Goal: Transaction & Acquisition: Purchase product/service

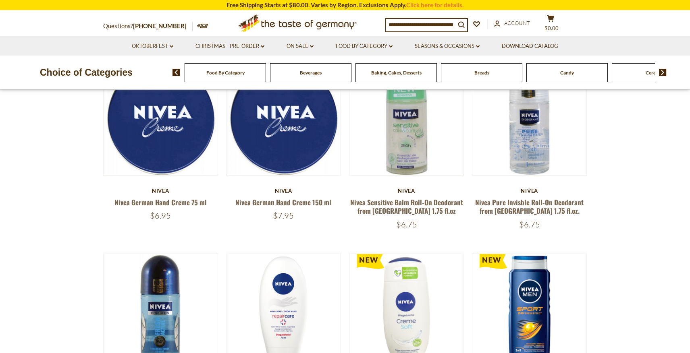
scroll to position [39, 0]
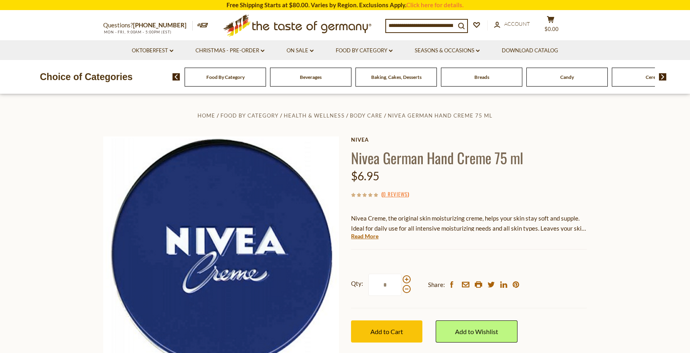
click at [266, 85] on div "Baking, Cakes, Desserts" at bounding box center [225, 77] width 81 height 19
click at [391, 25] on input at bounding box center [420, 25] width 69 height 11
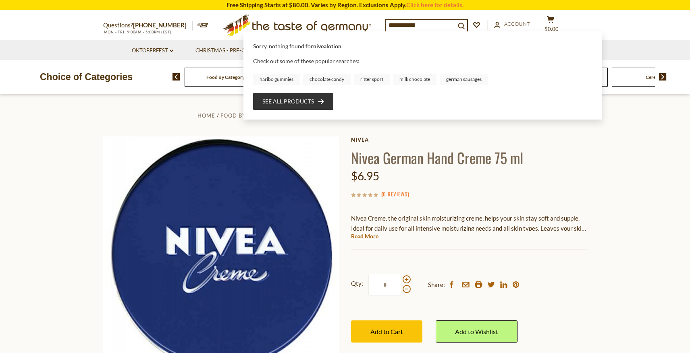
click at [403, 24] on input "**********" at bounding box center [420, 25] width 69 height 11
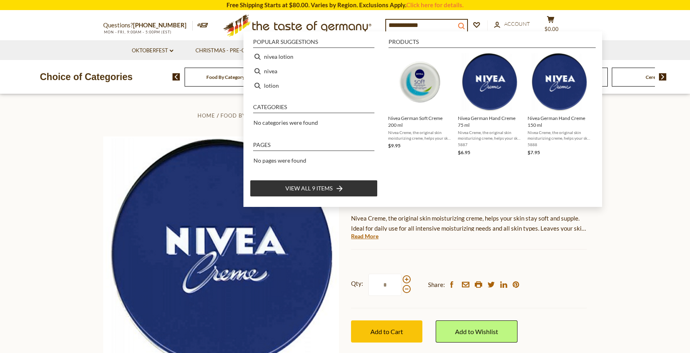
type input "**********"
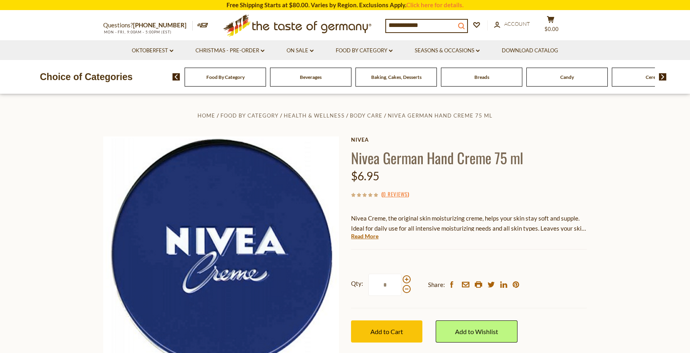
click at [463, 23] on icon "search_icon" at bounding box center [461, 26] width 7 height 7
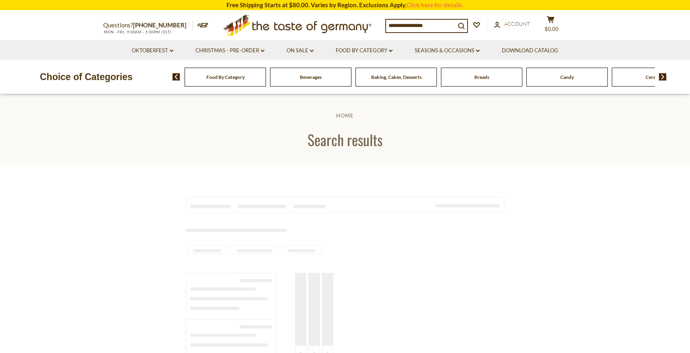
type input "**********"
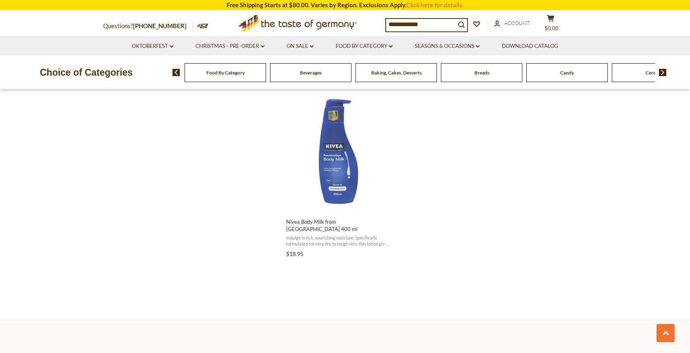
scroll to position [836, 0]
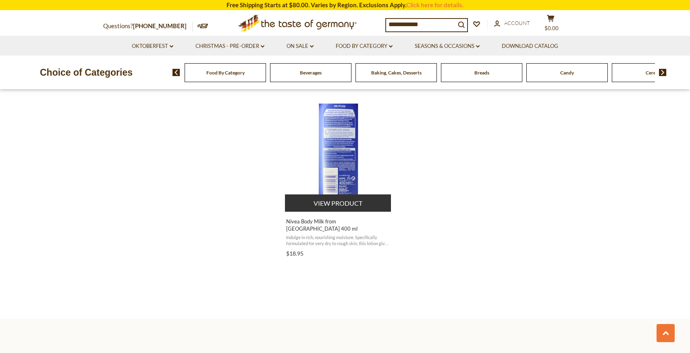
click at [350, 212] on button "View product" at bounding box center [338, 203] width 106 height 17
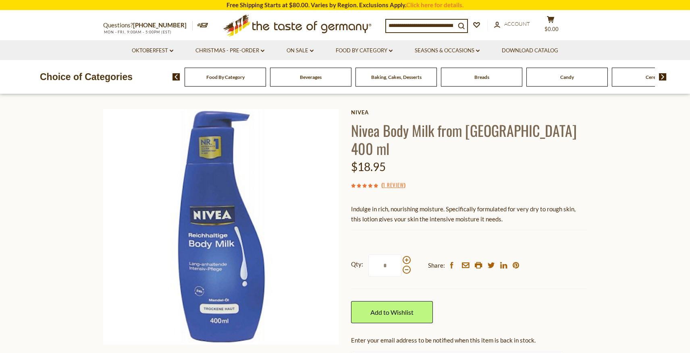
scroll to position [26, 0]
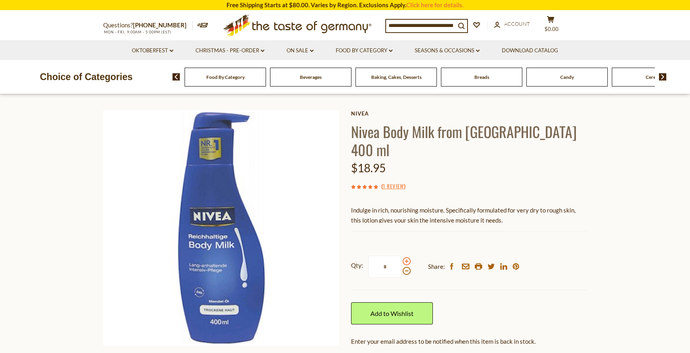
click at [407, 265] on span at bounding box center [406, 261] width 8 height 8
click at [401, 278] on input "*" at bounding box center [384, 267] width 33 height 22
click at [405, 275] on span at bounding box center [406, 271] width 8 height 8
click at [401, 278] on input "*" at bounding box center [384, 267] width 33 height 22
drag, startPoint x: 389, startPoint y: 300, endPoint x: 379, endPoint y: 299, distance: 10.1
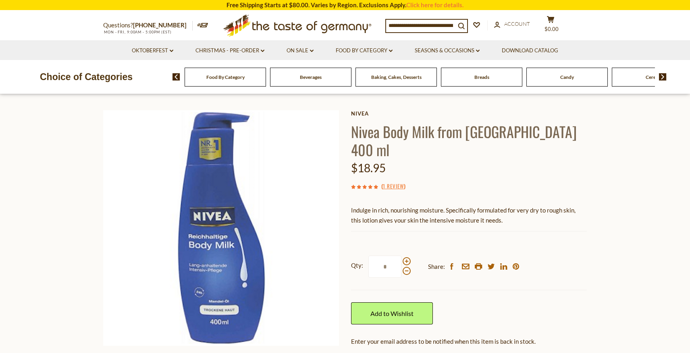
click at [379, 278] on input "*" at bounding box center [384, 267] width 33 height 22
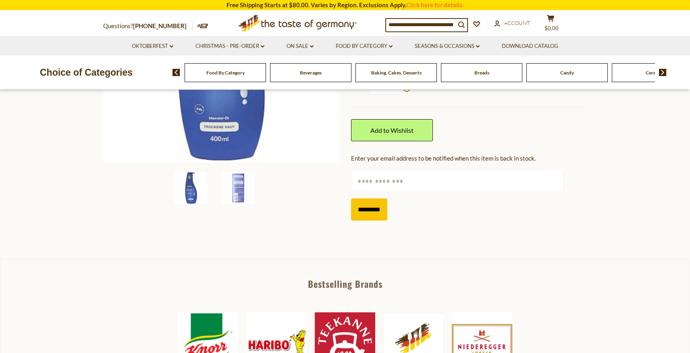
scroll to position [209, 0]
type input "*"
click at [427, 193] on input "text" at bounding box center [457, 181] width 212 height 22
type input "**********"
click at [378, 221] on input "*********" at bounding box center [369, 210] width 36 height 22
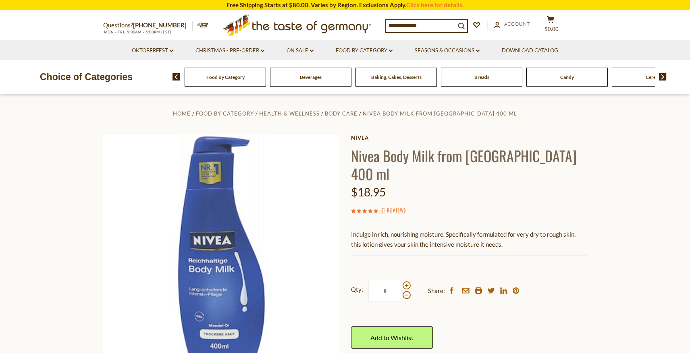
scroll to position [0, 0]
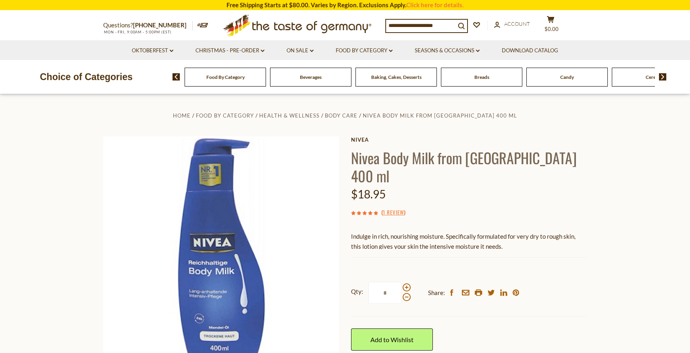
click at [530, 204] on div "$18.95" at bounding box center [469, 194] width 236 height 19
click at [508, 26] on link "account Account" at bounding box center [512, 24] width 36 height 9
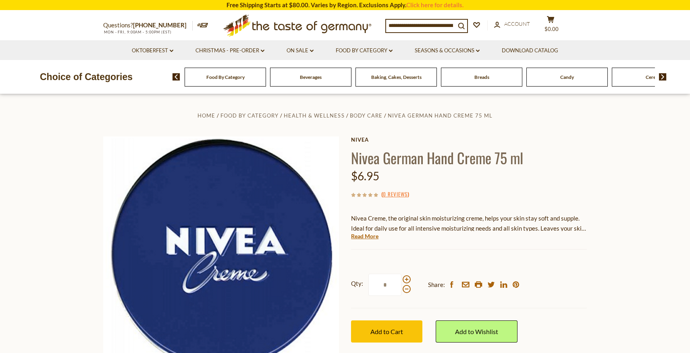
click at [396, 25] on input at bounding box center [420, 25] width 69 height 11
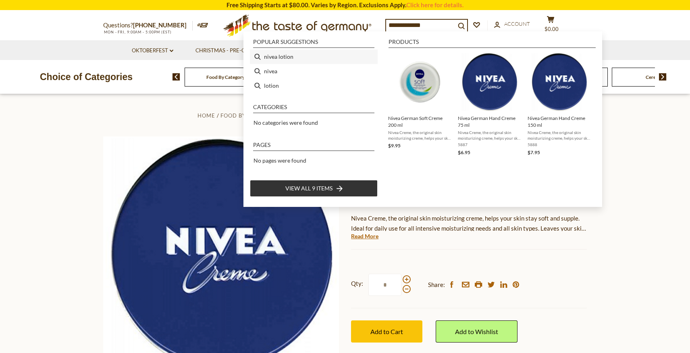
click at [297, 54] on li "nivea lotion" at bounding box center [314, 57] width 128 height 15
type input "**********"
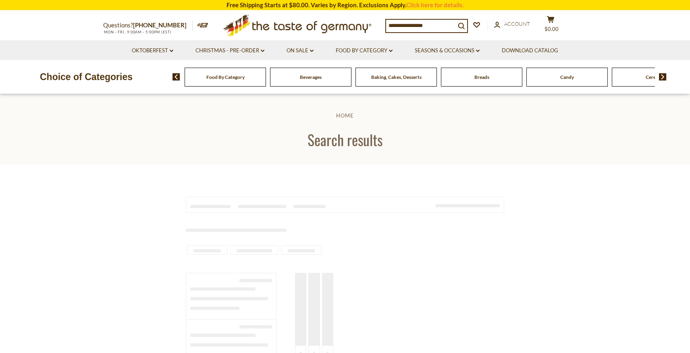
type input "**********"
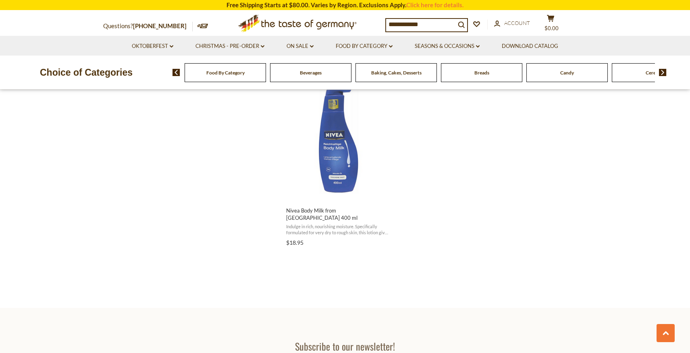
scroll to position [861, 0]
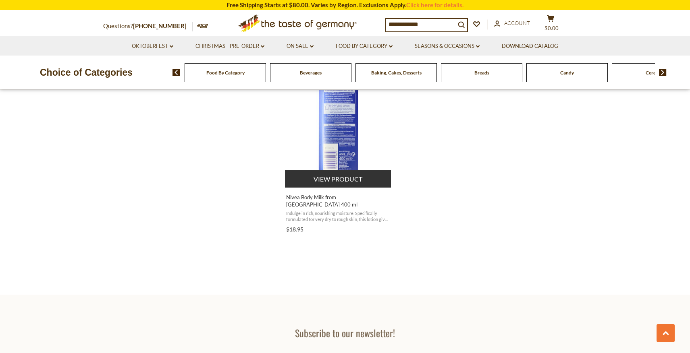
click at [340, 188] on button "View product" at bounding box center [338, 178] width 106 height 17
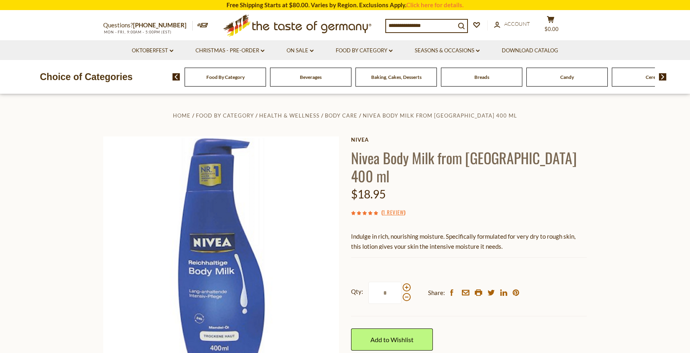
scroll to position [1, 0]
click at [406, 291] on span at bounding box center [406, 287] width 8 height 8
click at [401, 303] on input "*" at bounding box center [384, 292] width 33 height 22
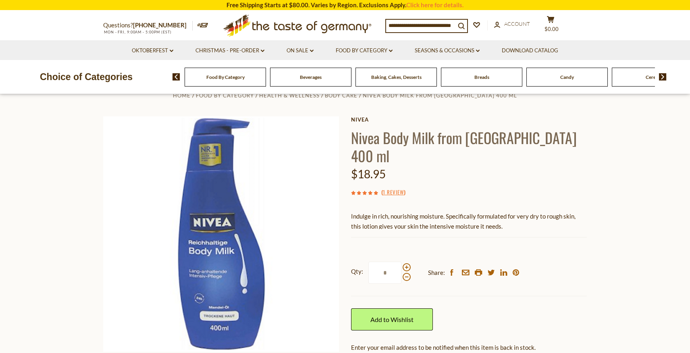
scroll to position [20, 0]
click at [408, 282] on span at bounding box center [406, 278] width 8 height 8
click at [401, 284] on input "*" at bounding box center [384, 273] width 33 height 22
click at [406, 272] on span at bounding box center [406, 268] width 8 height 8
click at [401, 284] on input "*" at bounding box center [384, 273] width 33 height 22
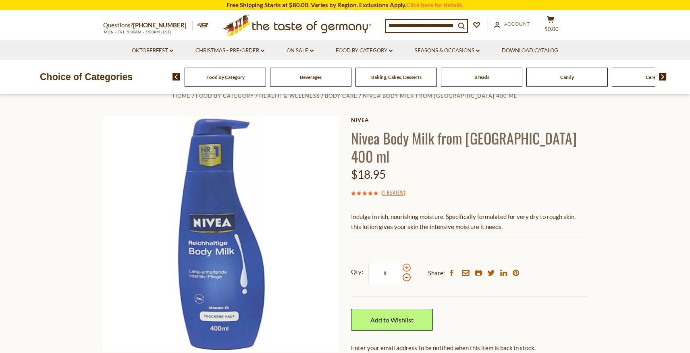
type input "*"
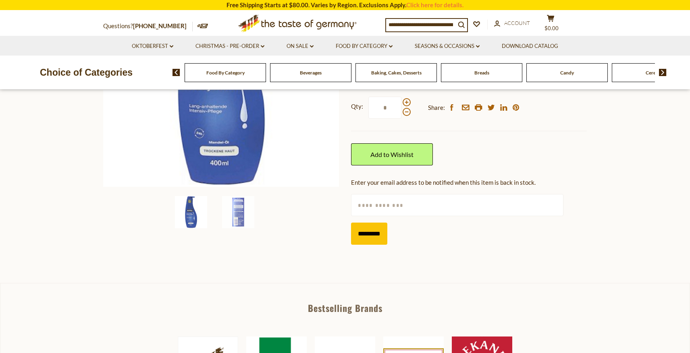
scroll to position [186, 0]
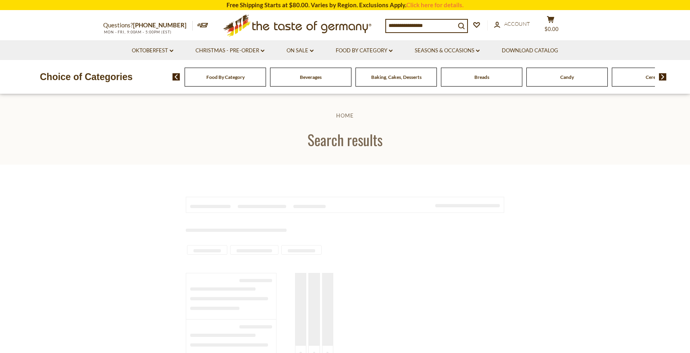
scroll to position [861, 0]
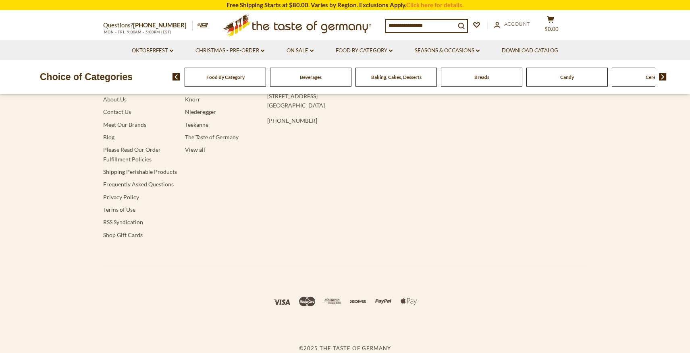
type input "**********"
